Goal: Entertainment & Leisure: Consume media (video, audio)

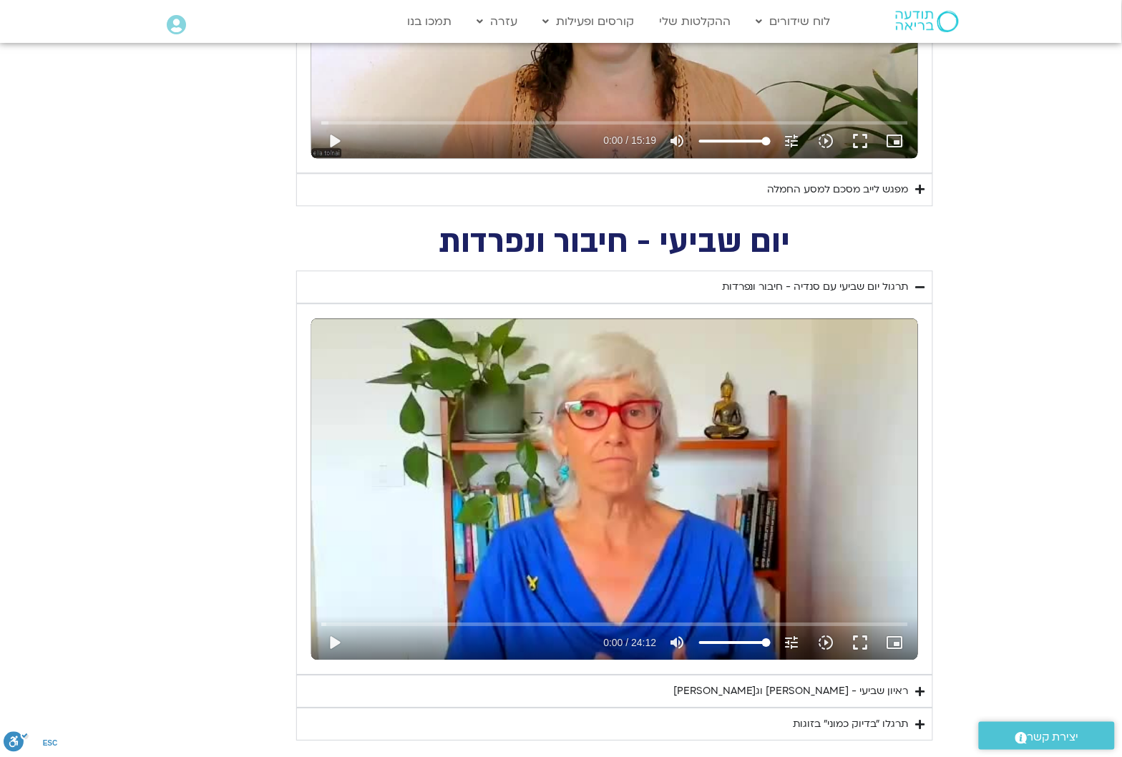
scroll to position [1163, 0]
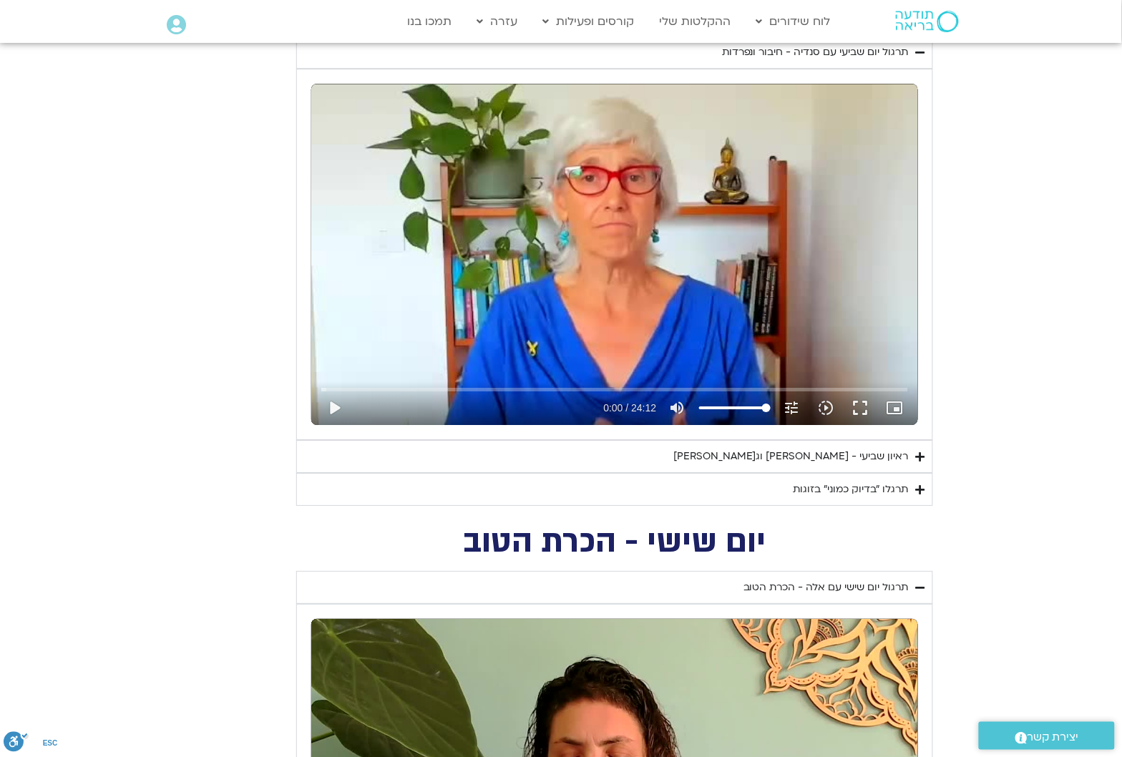
click at [856, 461] on div "ראיון שביעי - [PERSON_NAME] וג[PERSON_NAME]" at bounding box center [790, 456] width 235 height 17
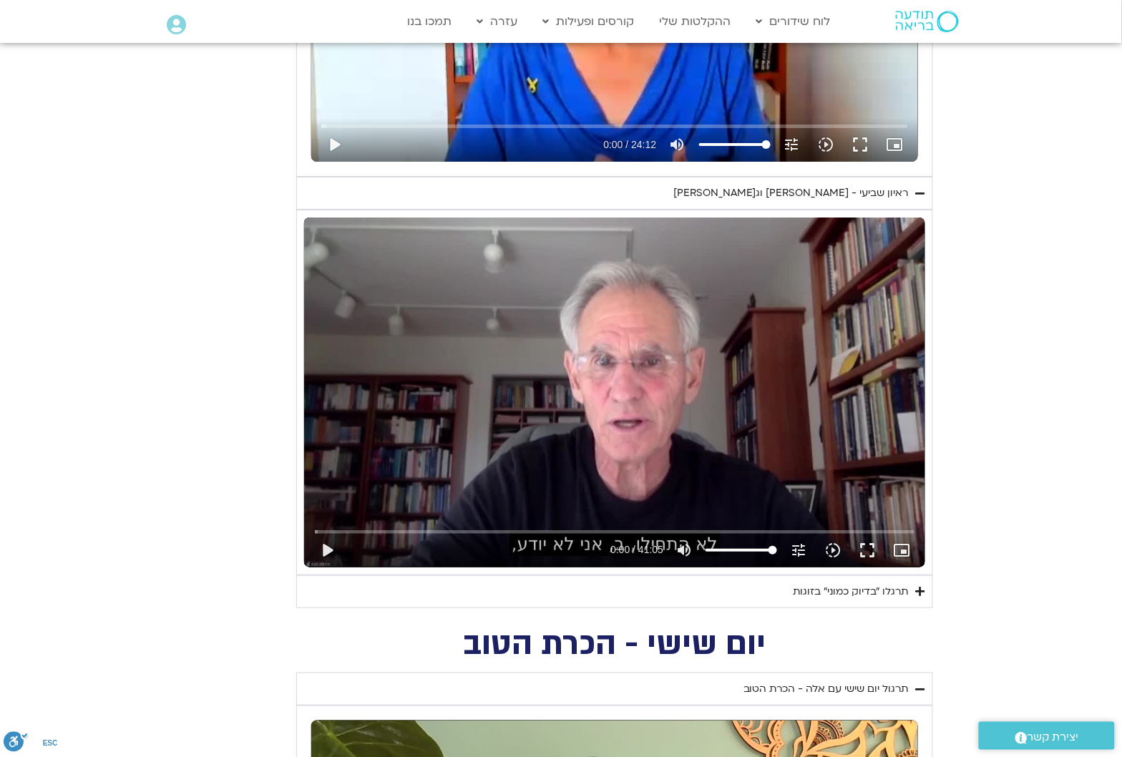
scroll to position [1431, 0]
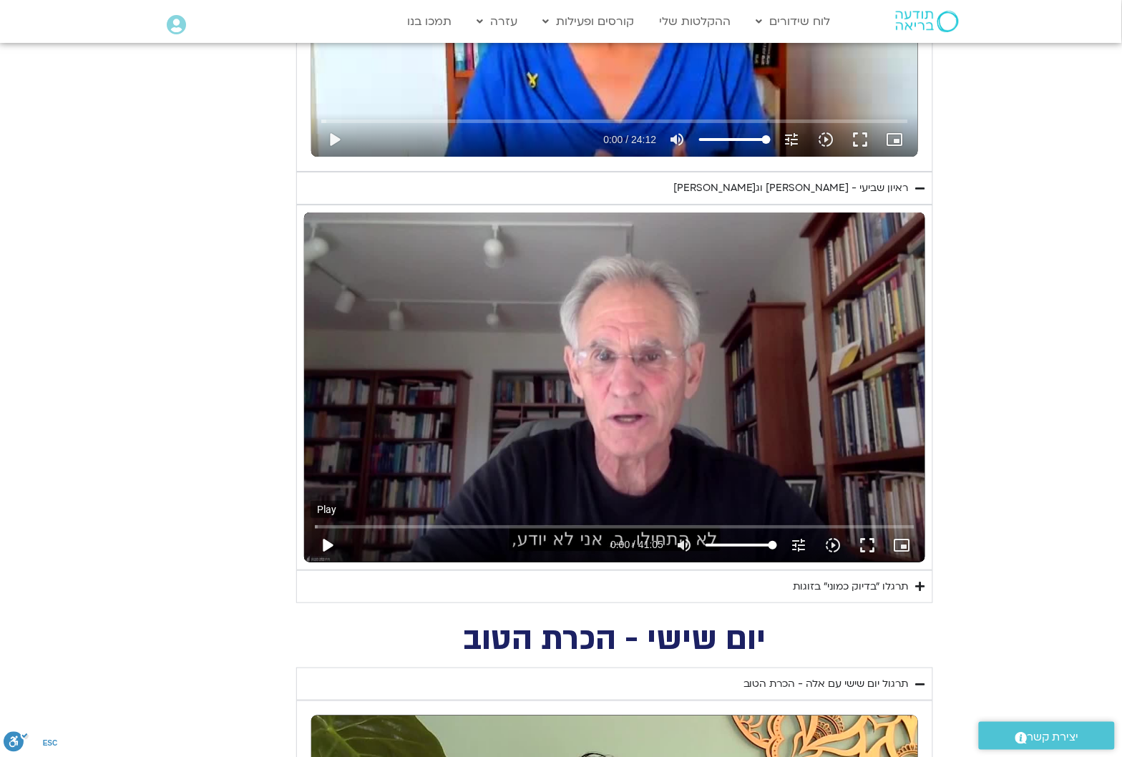
click at [323, 544] on button "play_arrow" at bounding box center [328, 545] width 34 height 34
click at [866, 540] on button "fullscreen" at bounding box center [867, 545] width 34 height 34
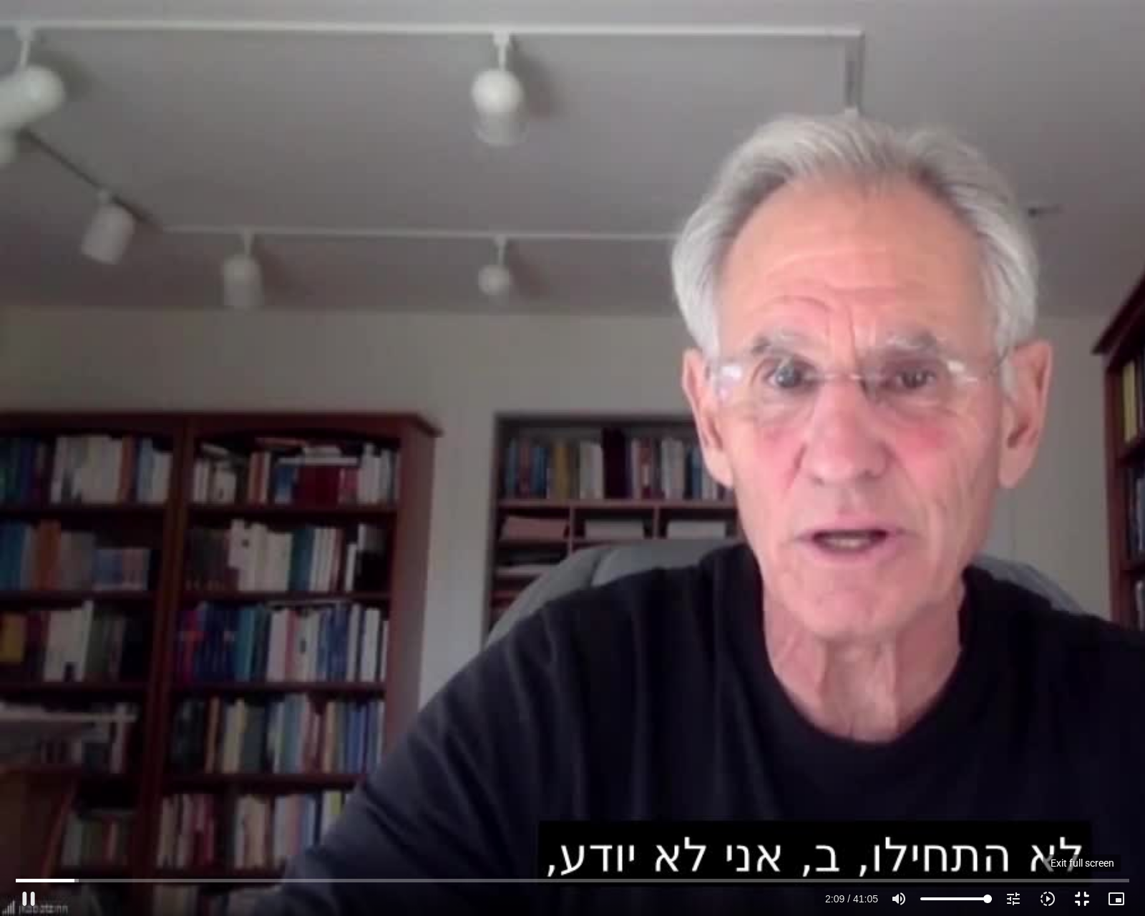
click at [1077, 756] on button "fullscreen_exit" at bounding box center [1082, 898] width 34 height 34
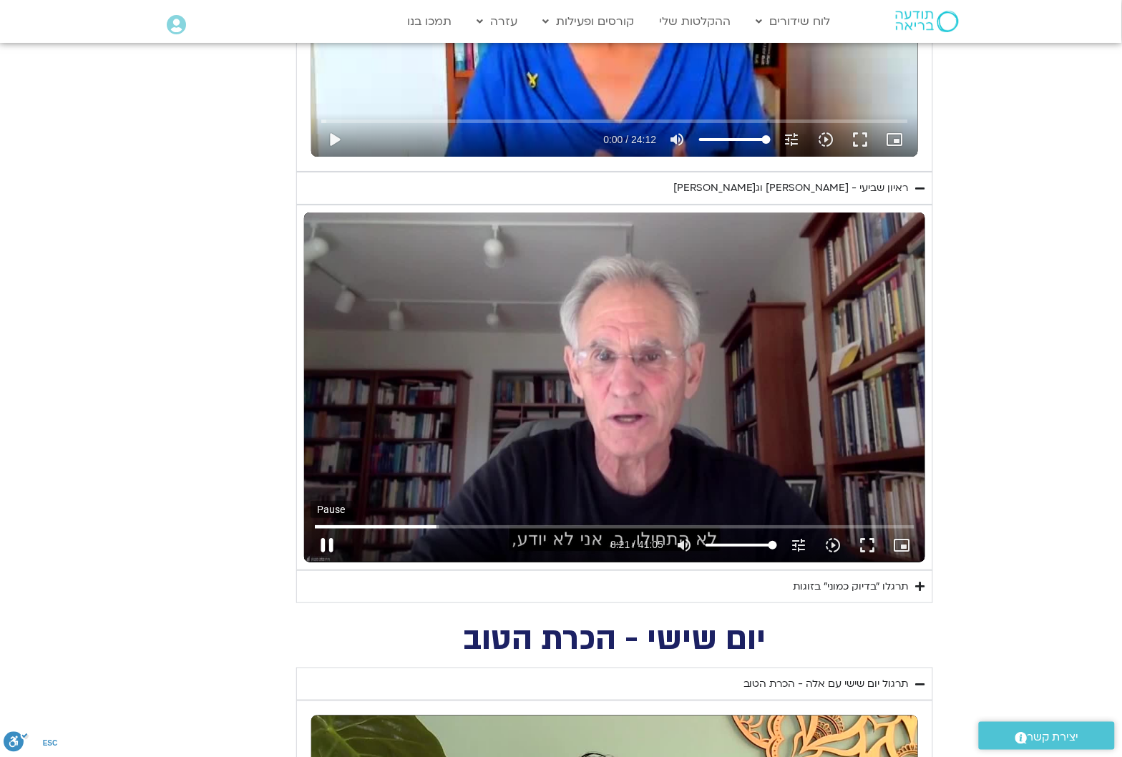
click at [329, 548] on button "pause" at bounding box center [328, 545] width 34 height 34
click at [328, 547] on button "play_arrow" at bounding box center [328, 545] width 34 height 34
click at [329, 542] on button "pause" at bounding box center [328, 545] width 34 height 34
click at [322, 544] on button "play_arrow" at bounding box center [328, 545] width 34 height 34
click at [331, 540] on button "pause" at bounding box center [328, 545] width 34 height 34
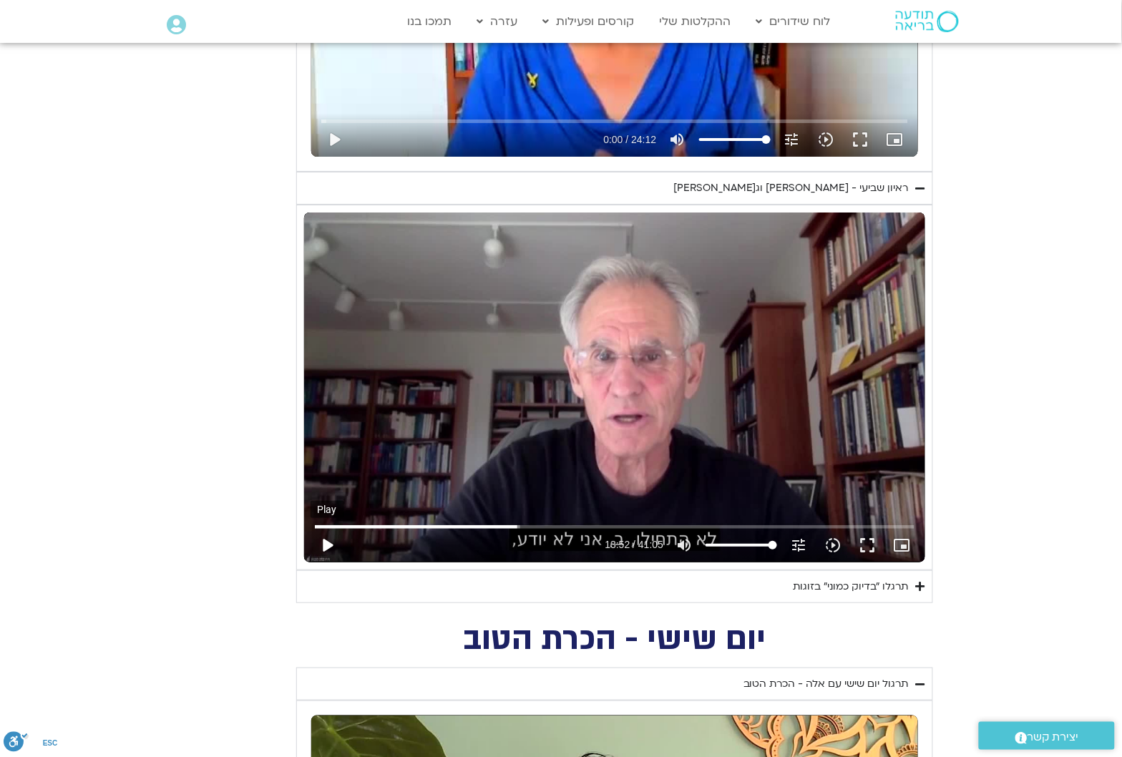
click at [323, 545] on button "play_arrow" at bounding box center [328, 545] width 34 height 34
click at [328, 535] on button "pause" at bounding box center [328, 545] width 34 height 34
click at [326, 548] on button "play_arrow" at bounding box center [328, 545] width 34 height 34
type input "1499.852458"
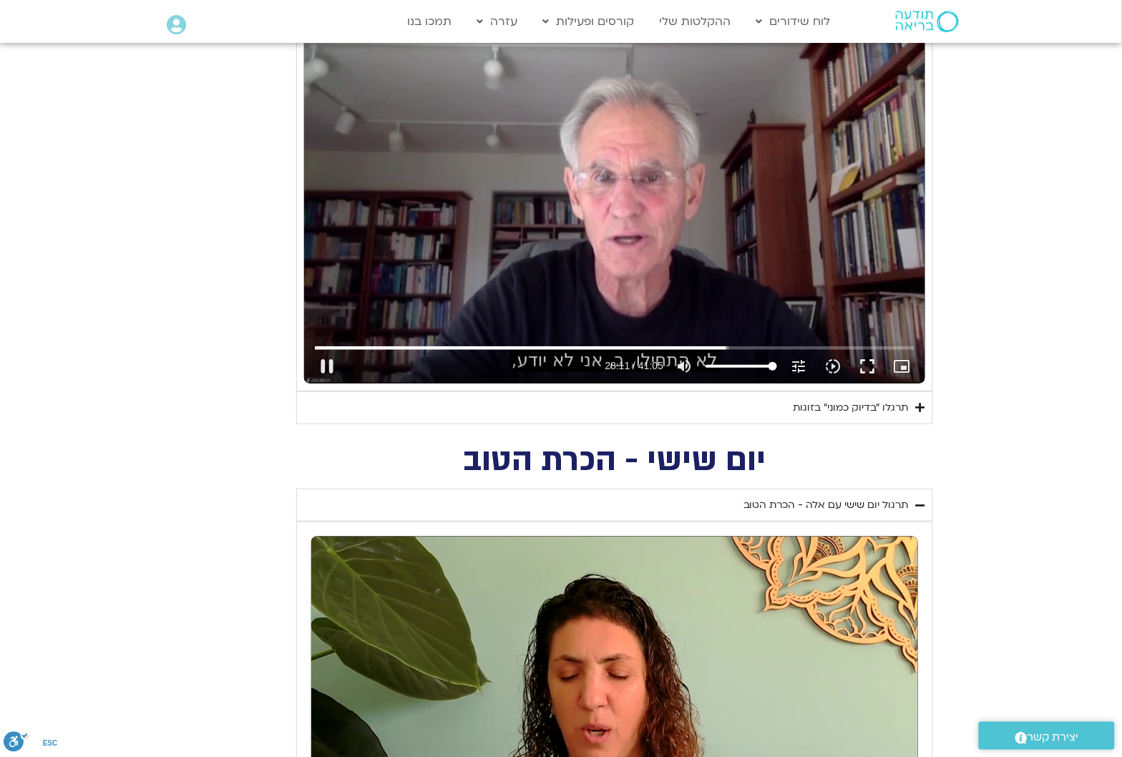
scroll to position [1520, 0]
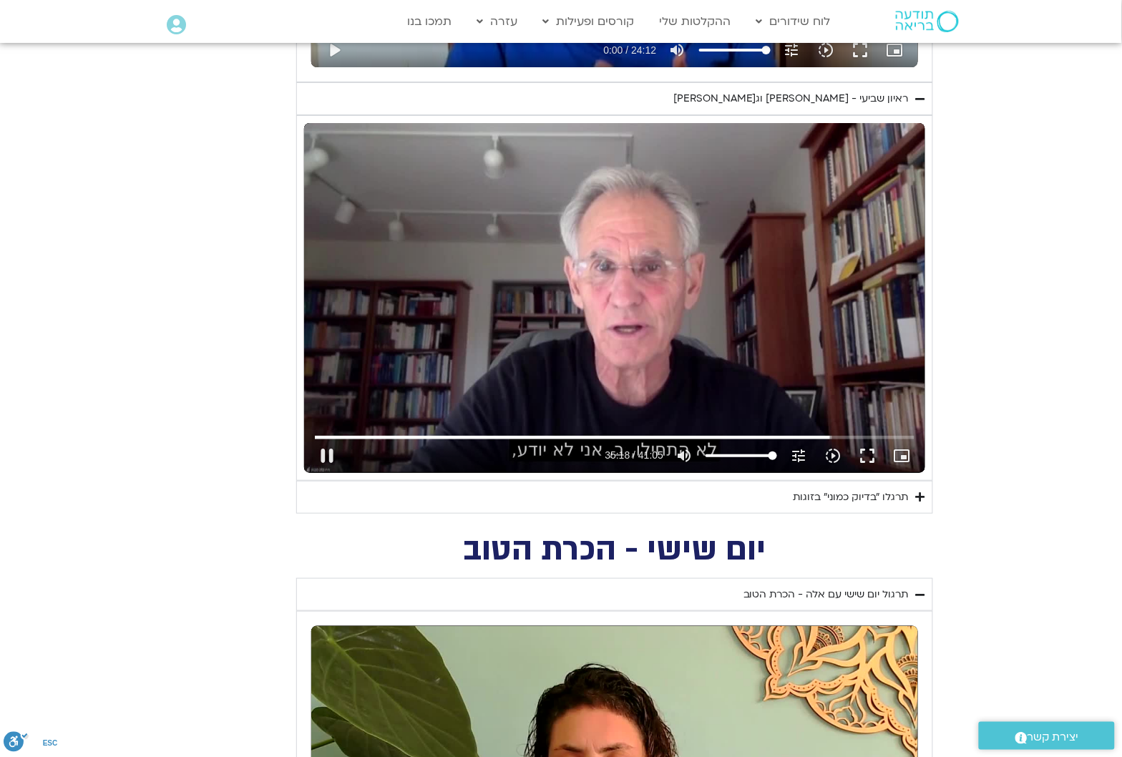
click at [419, 318] on div "Skip Ad 3:31 pause 35:18 / 41:05 volume_up Mute tune Resolution Auto 720p slow_…" at bounding box center [614, 297] width 621 height 349
click at [329, 463] on button "play_arrow" at bounding box center [328, 456] width 34 height 34
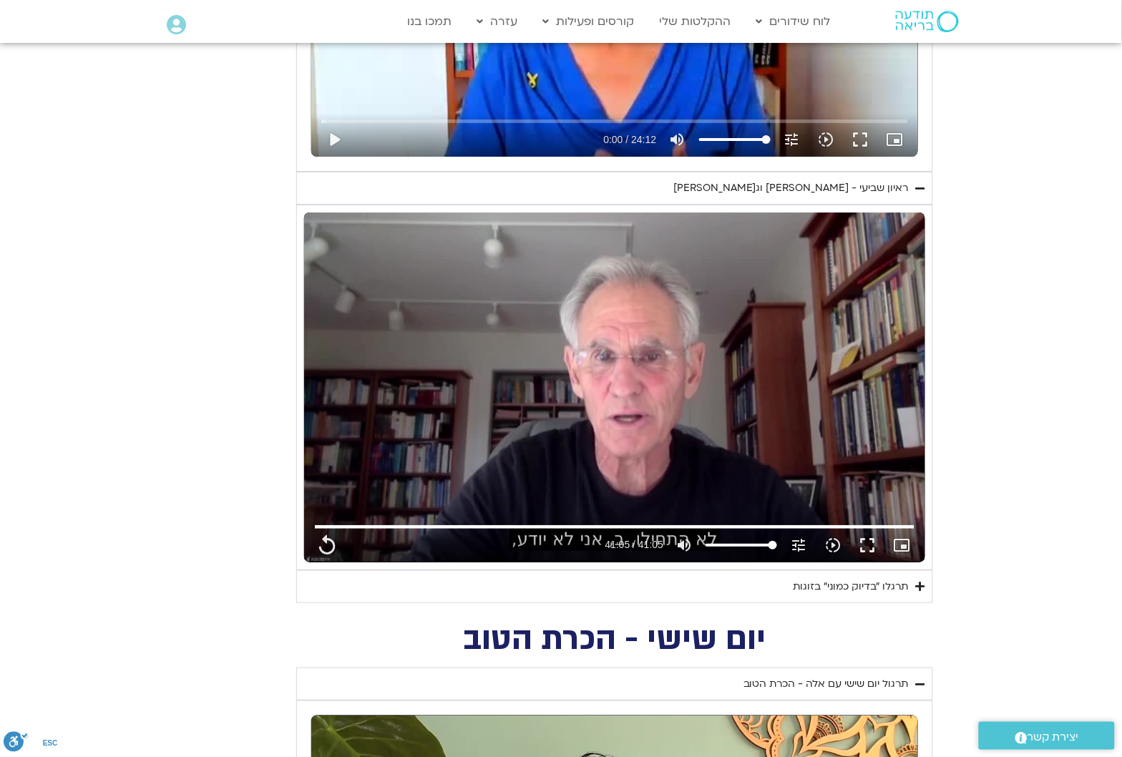
click at [831, 233] on div "Skip Ad 9:23 replay 41:05 / 41:05 volume_up Mute tune Resolution Auto 720p slow…" at bounding box center [614, 387] width 621 height 349
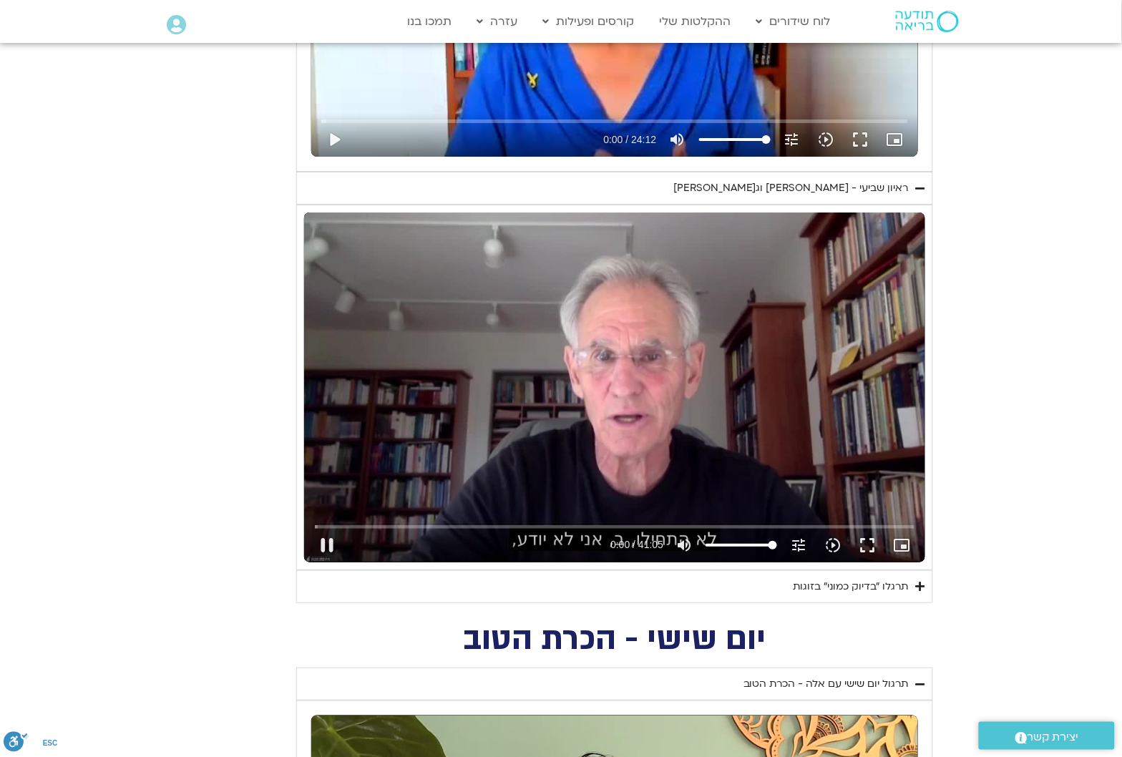
type input "0.683864"
